Goal: Task Accomplishment & Management: Use online tool/utility

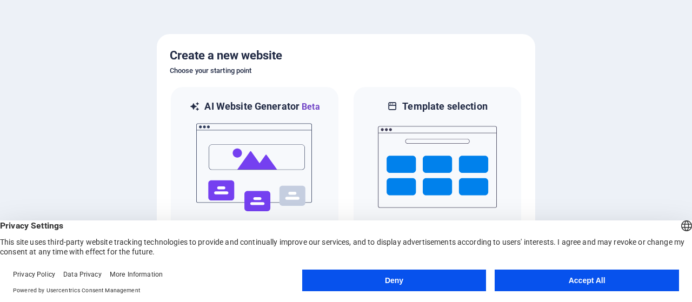
click at [631, 282] on button "Accept All" at bounding box center [586, 281] width 184 height 22
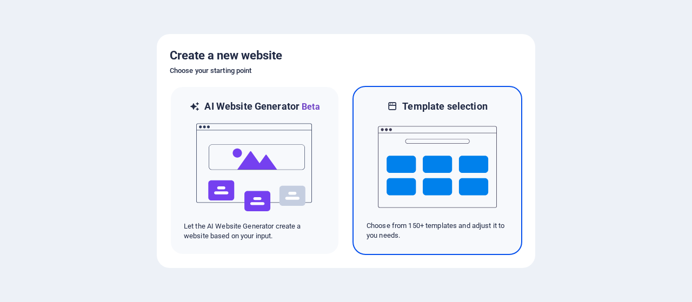
click at [423, 172] on img at bounding box center [437, 167] width 119 height 108
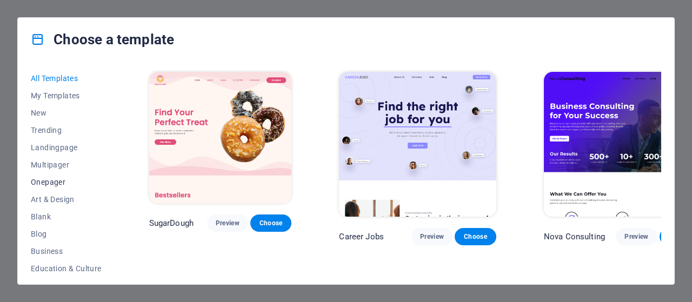
click at [56, 181] on span "Onepager" at bounding box center [66, 182] width 71 height 9
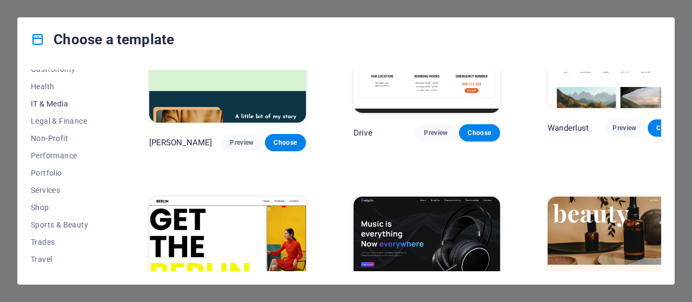
scroll to position [248, 0]
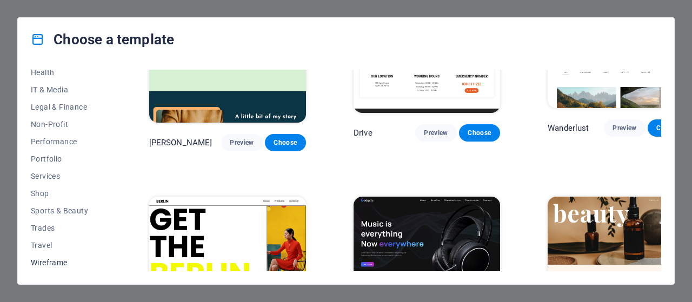
click at [48, 263] on span "Wireframe" at bounding box center [66, 262] width 71 height 9
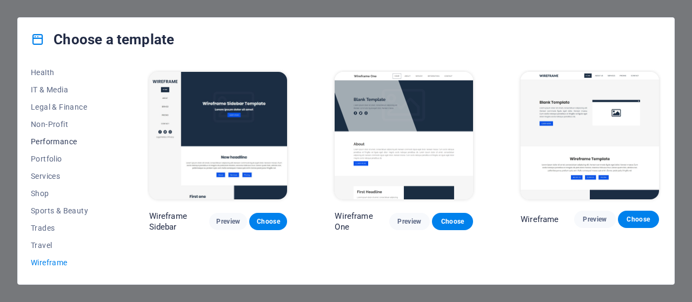
scroll to position [0, 0]
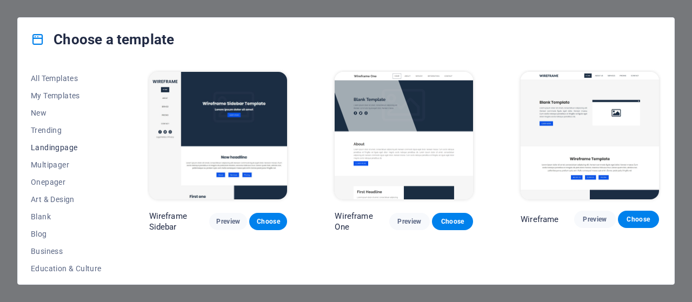
click at [60, 147] on span "Landingpage" at bounding box center [66, 147] width 71 height 9
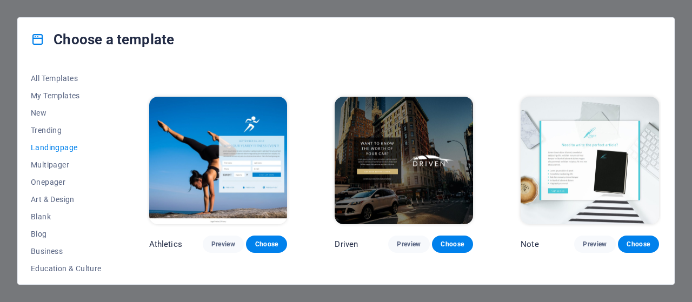
scroll to position [594, 0]
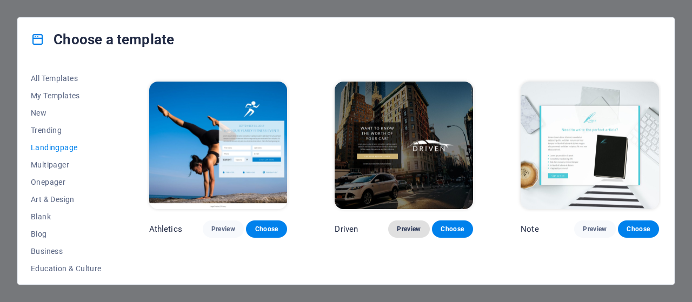
click at [406, 225] on span "Preview" at bounding box center [409, 229] width 24 height 9
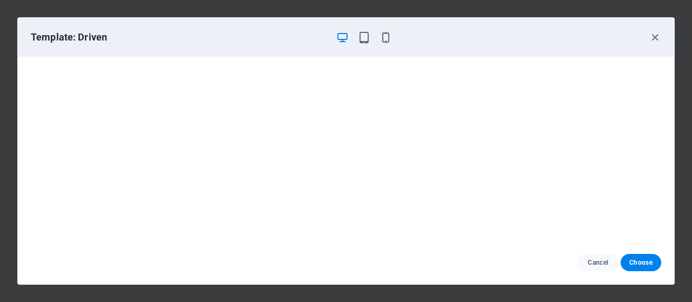
scroll to position [0, 0]
click at [646, 262] on span "Choose" at bounding box center [640, 262] width 23 height 9
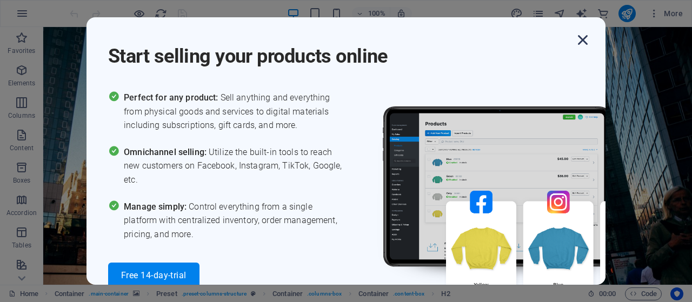
click at [583, 43] on icon "button" at bounding box center [582, 39] width 19 height 19
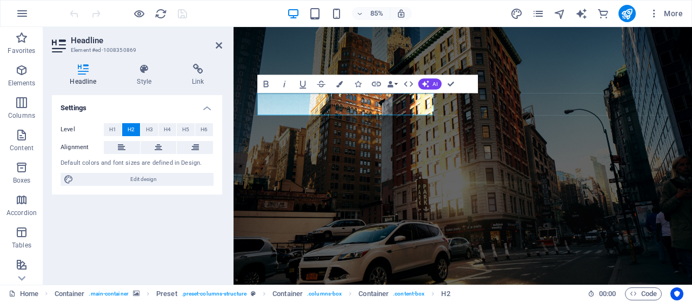
drag, startPoint x: 552, startPoint y: 52, endPoint x: 701, endPoint y: 118, distance: 163.3
click at [552, 52] on figure at bounding box center [502, 178] width 539 height 303
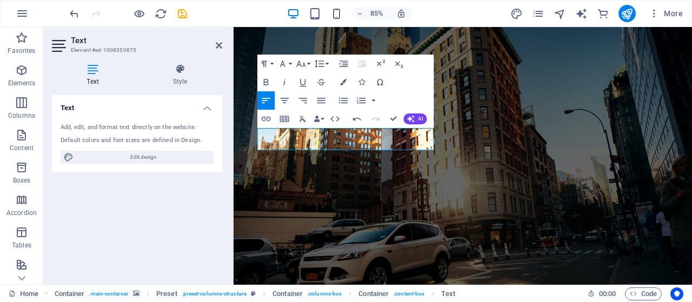
click at [567, 61] on figure at bounding box center [502, 178] width 539 height 303
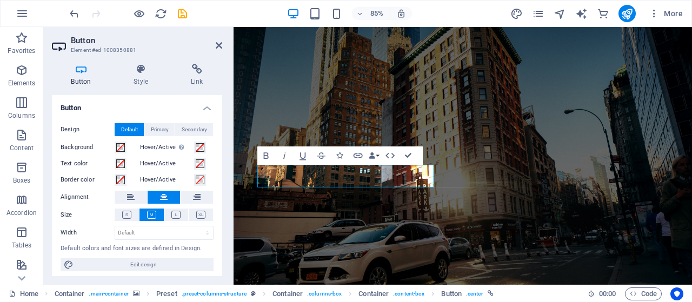
click at [158, 149] on label "Hover/Active Switch to preview mode to test the active/hover state" at bounding box center [167, 147] width 54 height 13
click at [194, 149] on button "Hover/Active Switch to preview mode to test the active/hover state" at bounding box center [200, 148] width 12 height 12
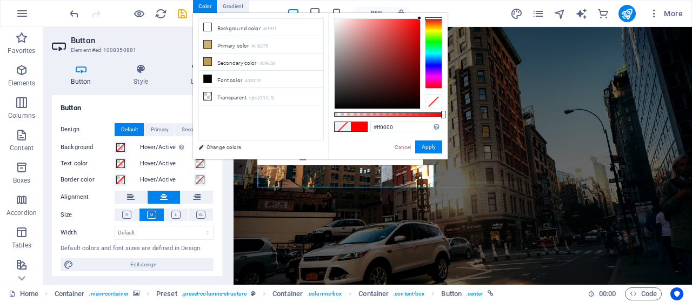
drag, startPoint x: 404, startPoint y: 64, endPoint x: 437, endPoint y: 3, distance: 69.2
click at [437, 3] on body "[DOMAIN_NAME] Home Favorites Elements Columns Content Boxes Accordion Tables Fe…" at bounding box center [346, 151] width 692 height 302
type input "#ff0000"
drag, startPoint x: 441, startPoint y: 116, endPoint x: 486, endPoint y: 120, distance: 44.5
click at [486, 120] on body "[DOMAIN_NAME] Home Favorites Elements Columns Content Boxes Accordion Tables Fe…" at bounding box center [346, 151] width 692 height 302
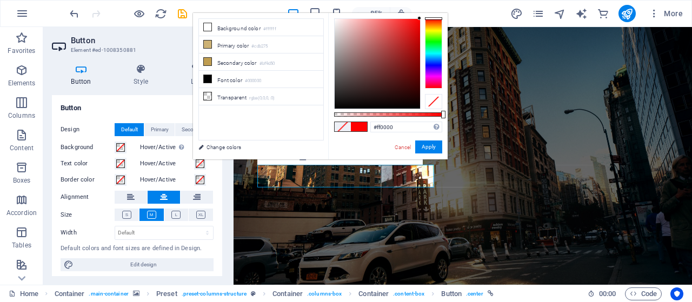
click at [84, 236] on label "Width" at bounding box center [88, 233] width 54 height 6
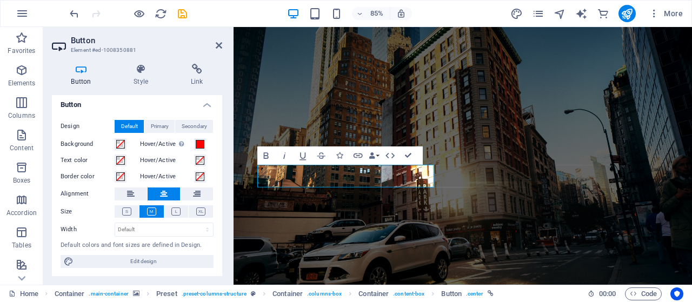
scroll to position [4, 0]
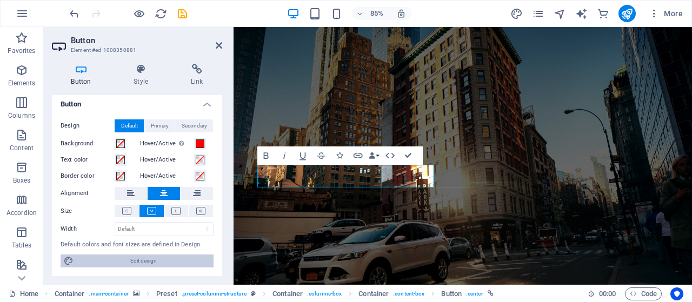
click at [142, 263] on span "Edit design" at bounding box center [143, 260] width 133 height 13
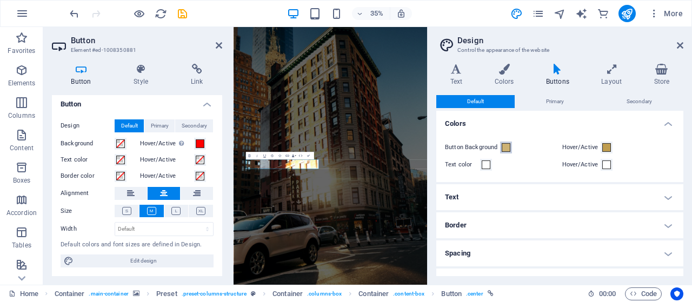
click at [506, 147] on span at bounding box center [505, 147] width 9 height 9
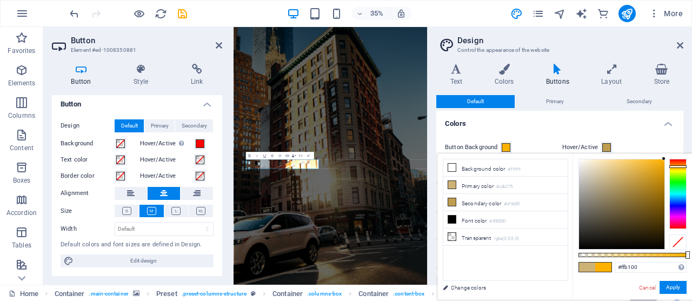
drag, startPoint x: 612, startPoint y: 173, endPoint x: 670, endPoint y: 153, distance: 61.0
click at [670, 153] on div "#ffb100 Supported formats #0852ed rgb(8, 82, 237) rgba(8, 82, 237, 90%) hsv(221…" at bounding box center [631, 304] width 119 height 303
drag, startPoint x: 651, startPoint y: 159, endPoint x: 612, endPoint y: 170, distance: 39.9
click at [668, 161] on div at bounding box center [632, 204] width 108 height 91
drag, startPoint x: 642, startPoint y: 198, endPoint x: 678, endPoint y: 160, distance: 52.0
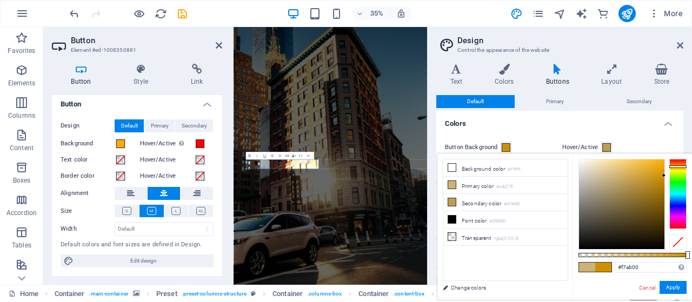
click at [676, 160] on div at bounding box center [632, 204] width 108 height 91
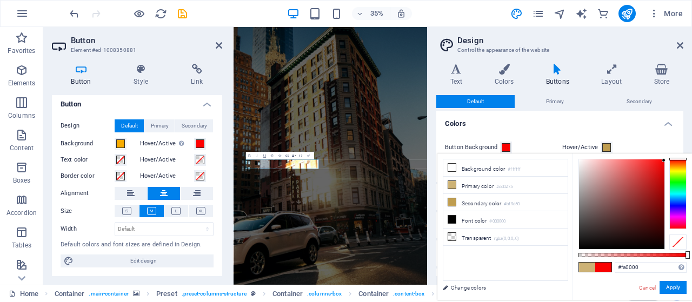
drag, startPoint x: 681, startPoint y: 166, endPoint x: 687, endPoint y: 151, distance: 15.8
click at [687, 151] on body "[DOMAIN_NAME] Home Favorites Elements Columns Content Boxes Accordion Tables Fe…" at bounding box center [346, 151] width 692 height 302
click at [458, 185] on li "Primary color #cdb275" at bounding box center [505, 185] width 124 height 17
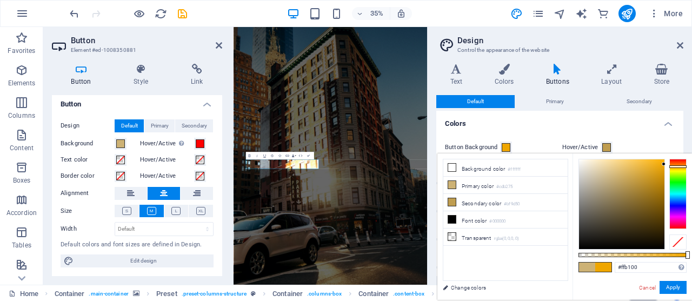
drag, startPoint x: 617, startPoint y: 177, endPoint x: 684, endPoint y: 151, distance: 71.5
click at [683, 151] on body "[DOMAIN_NAME] Home Favorites Elements Columns Content Boxes Accordion Tables Fe…" at bounding box center [346, 151] width 692 height 302
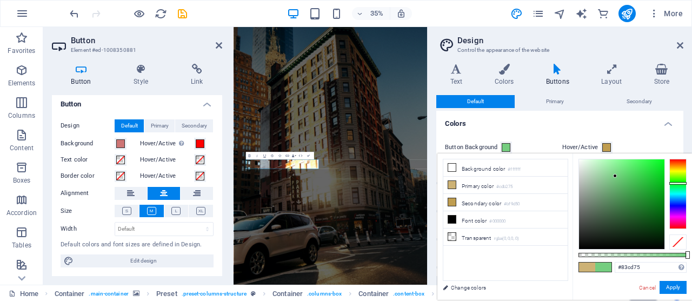
drag, startPoint x: 685, startPoint y: 165, endPoint x: 686, endPoint y: 178, distance: 13.0
click at [686, 182] on div at bounding box center [677, 183] width 17 height 3
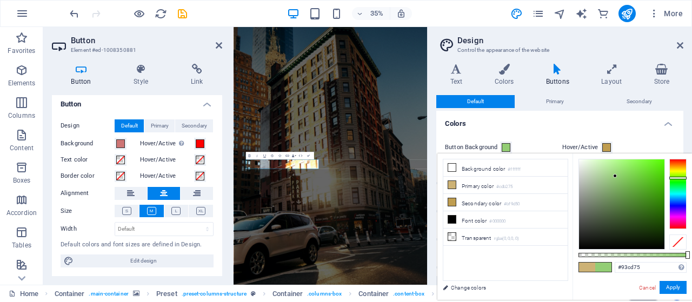
click at [686, 178] on div at bounding box center [677, 178] width 17 height 3
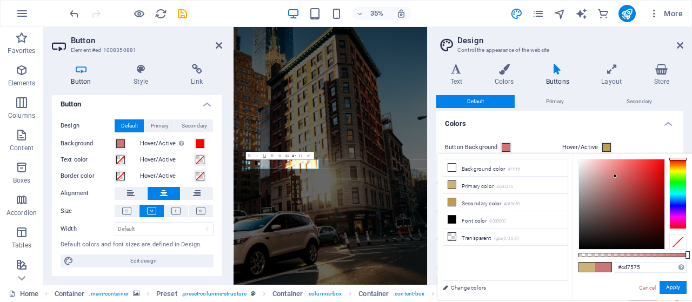
drag, startPoint x: 686, startPoint y: 178, endPoint x: 641, endPoint y: 170, distance: 45.5
click at [687, 150] on body "[DOMAIN_NAME] Home Favorites Elements Columns Content Boxes Accordion Tables Fe…" at bounding box center [346, 151] width 692 height 302
drag, startPoint x: 626, startPoint y: 174, endPoint x: 680, endPoint y: 155, distance: 57.4
click at [680, 155] on div "#ff0000 Supported formats #0852ed rgb(8, 82, 237) rgba(8, 82, 237, 90%) hsv(221…" at bounding box center [631, 304] width 119 height 303
type input "#ff0000"
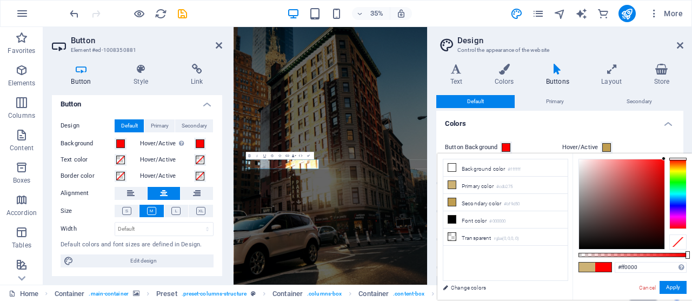
drag, startPoint x: 664, startPoint y: 163, endPoint x: 691, endPoint y: 152, distance: 29.6
click at [691, 152] on body "[DOMAIN_NAME] Home Favorites Elements Columns Content Boxes Accordion Tables Fe…" at bounding box center [346, 151] width 692 height 302
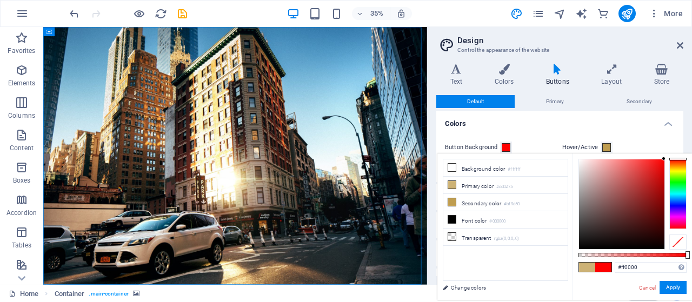
click at [496, 301] on figure at bounding box center [317, 211] width 548 height 368
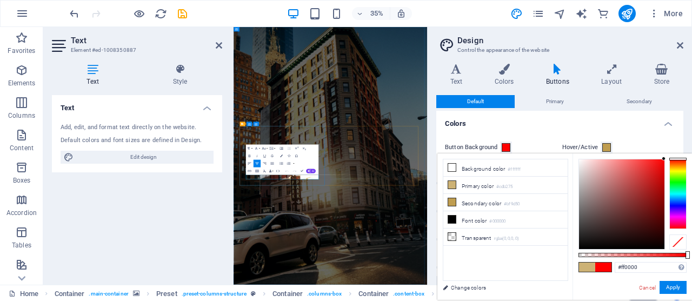
click at [676, 44] on icon at bounding box center [679, 45] width 6 height 9
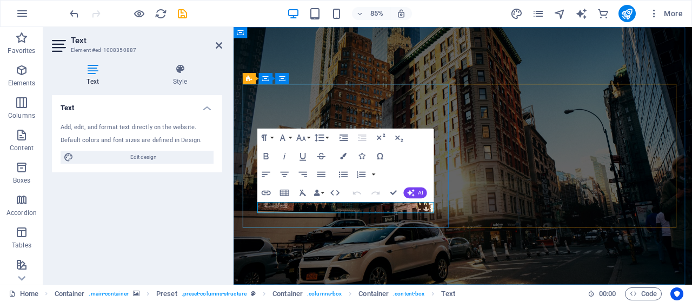
drag, startPoint x: 439, startPoint y: 240, endPoint x: 292, endPoint y: 245, distance: 147.6
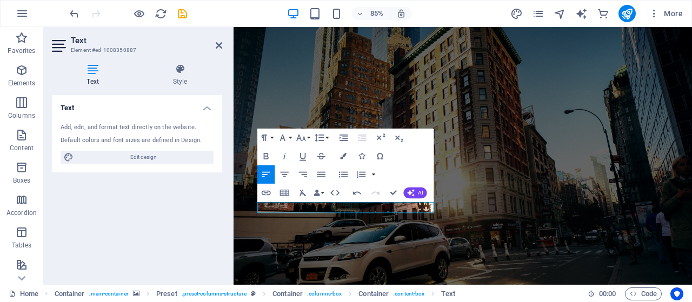
click at [427, 287] on figure at bounding box center [502, 178] width 539 height 303
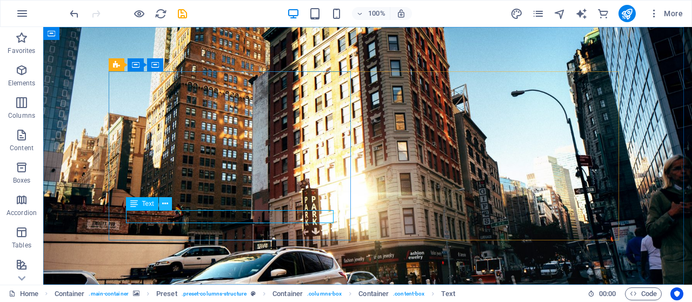
click at [163, 204] on icon at bounding box center [165, 203] width 6 height 11
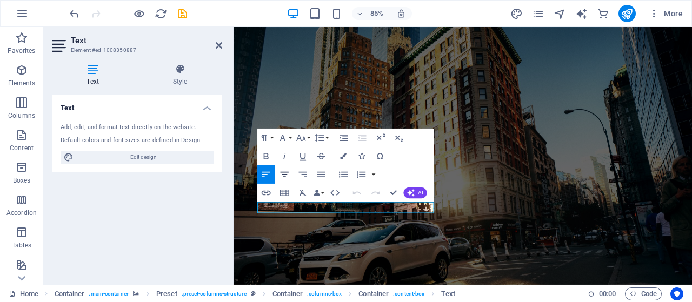
click at [289, 176] on icon "button" at bounding box center [284, 174] width 11 height 11
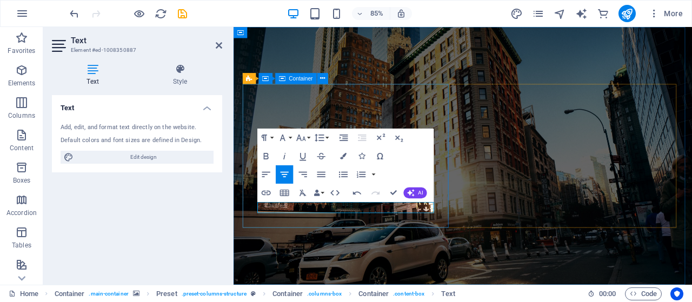
click at [332, 274] on figure at bounding box center [502, 178] width 539 height 303
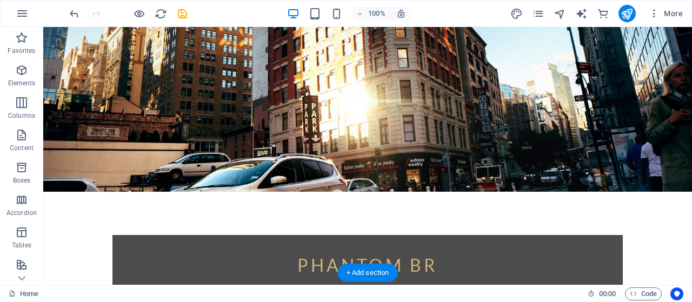
scroll to position [0, 0]
